Goal: Task Accomplishment & Management: Use online tool/utility

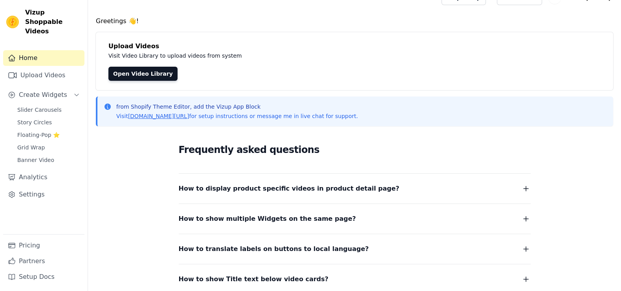
scroll to position [41, 0]
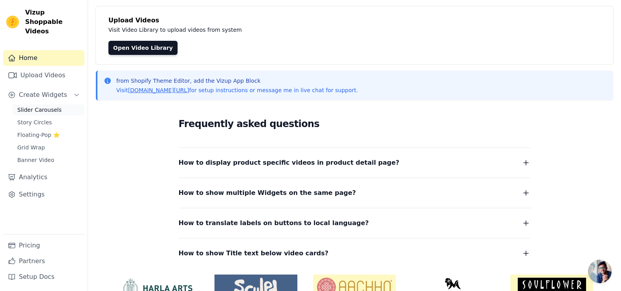
click at [56, 104] on link "Slider Carousels" at bounding box center [49, 109] width 72 height 11
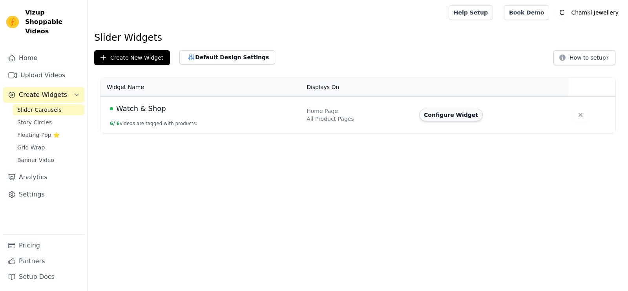
click at [444, 115] on button "Configure Widget" at bounding box center [451, 115] width 64 height 13
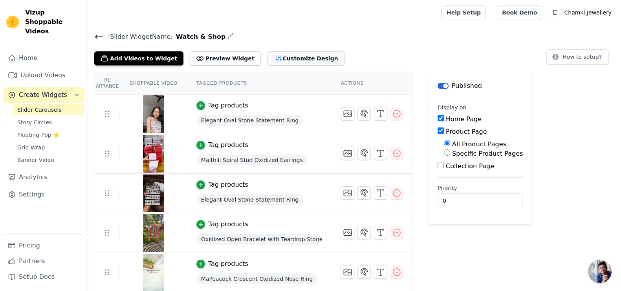
click at [271, 57] on button "Customize Design" at bounding box center [305, 58] width 77 height 14
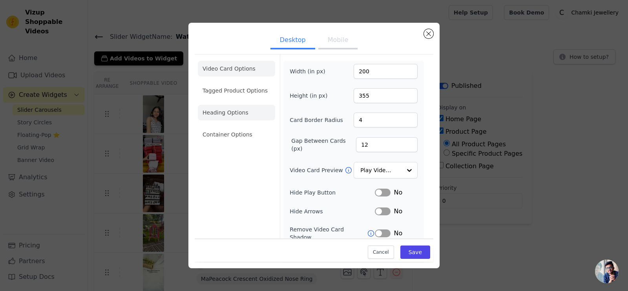
click at [238, 110] on li "Heading Options" at bounding box center [236, 113] width 77 height 16
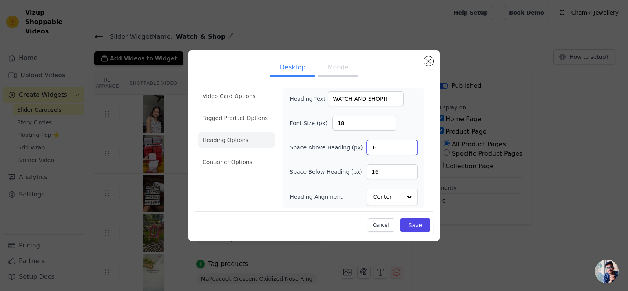
click at [391, 147] on input "16" at bounding box center [392, 147] width 51 height 15
type input "1"
type input "20"
click at [391, 166] on input "16" at bounding box center [392, 171] width 51 height 15
type input "1"
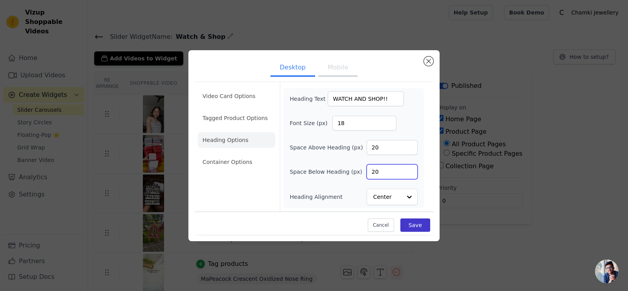
type input "20"
click at [417, 229] on button "Save" at bounding box center [415, 225] width 30 height 13
